Goal: Obtain resource: Obtain resource

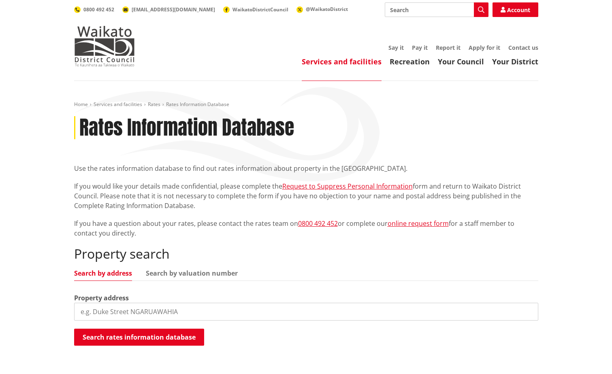
click at [106, 310] on input "search" at bounding box center [306, 312] width 464 height 18
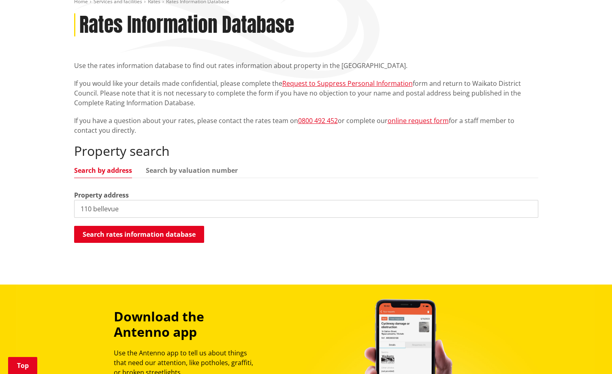
scroll to position [121, 0]
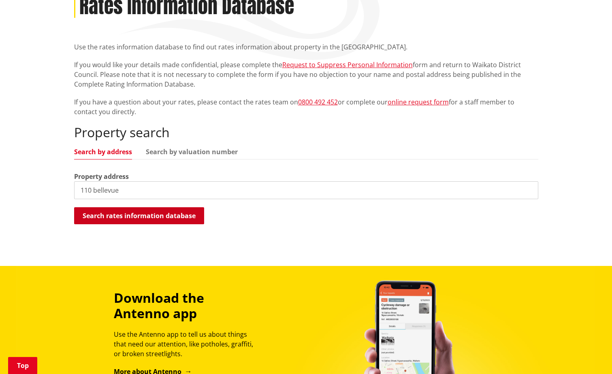
type input "110 bellevue"
click at [161, 218] on button "Search rates information database" at bounding box center [139, 215] width 130 height 17
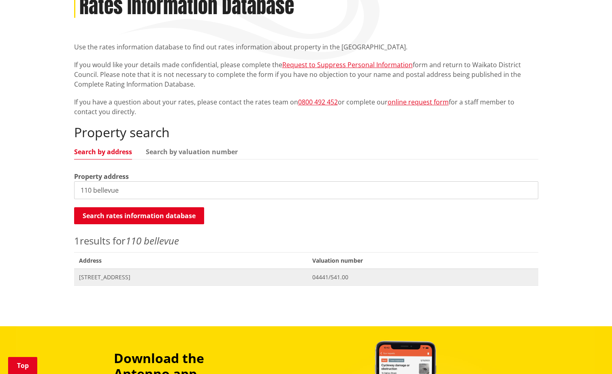
click at [133, 276] on span "110 Bellevue Road TAUWHARE" at bounding box center [191, 277] width 224 height 8
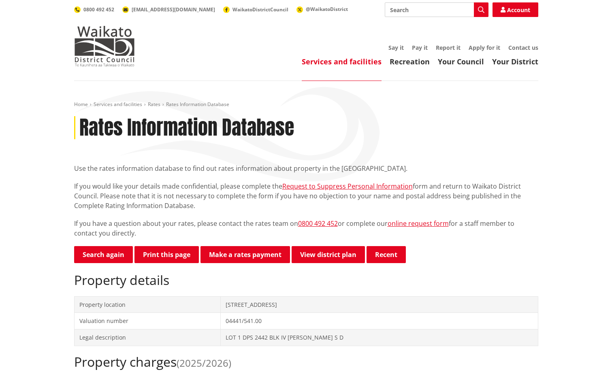
click at [393, 11] on input "Search" at bounding box center [437, 9] width 104 height 15
type input "LIm report"
click at [478, 6] on icon "button" at bounding box center [481, 9] width 6 height 6
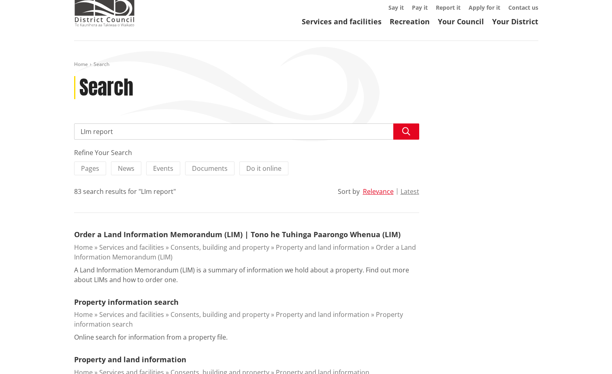
scroll to position [40, 0]
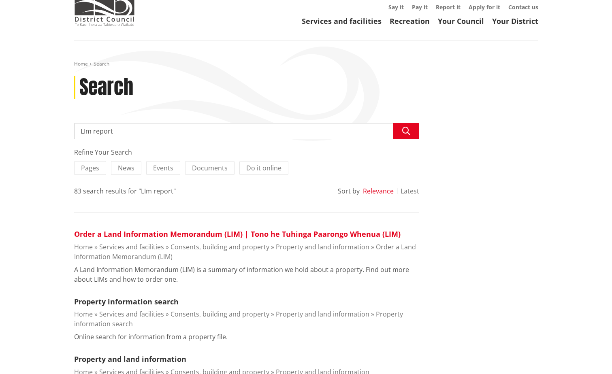
click at [217, 232] on link "Order a Land Information Memorandum (LIM) | Tono he Tuhinga Paarongo Whenua (LI…" at bounding box center [237, 234] width 326 height 10
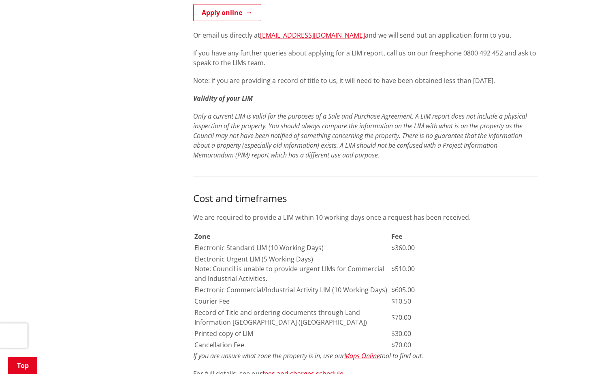
scroll to position [405, 0]
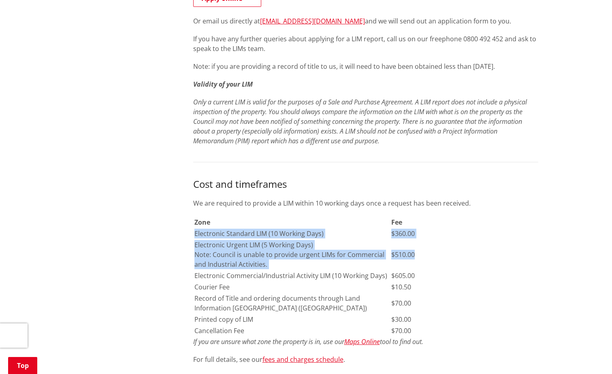
drag, startPoint x: 195, startPoint y: 232, endPoint x: 415, endPoint y: 258, distance: 221.3
click at [415, 258] on tbody "Zone Fee Electronic Standard LIM (10 Working Days) $360.00 Electronic Urgent LI…" at bounding box center [364, 276] width 340 height 119
copy tbody "Electronic Standard LIM (10 Working Days) $360.00 Electronic Urgent LIM (5 Work…"
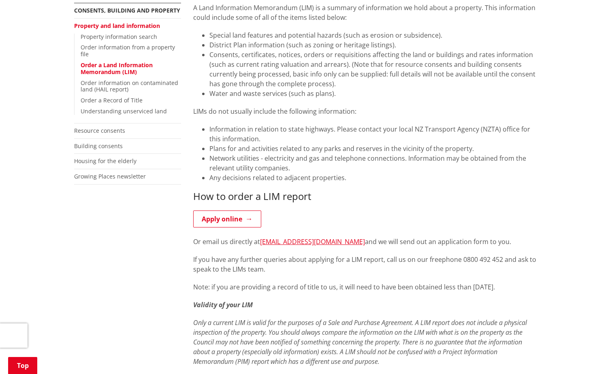
scroll to position [162, 0]
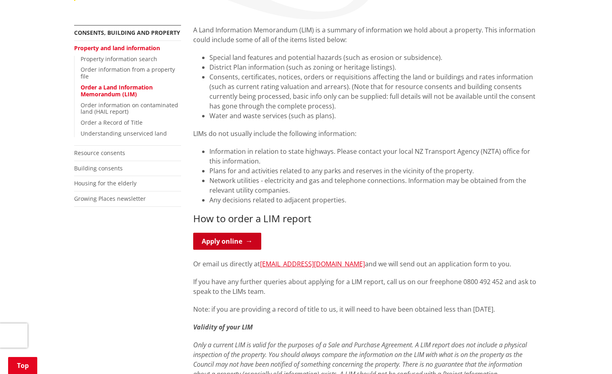
click at [236, 241] on link "Apply online" at bounding box center [227, 241] width 68 height 17
